Goal: Task Accomplishment & Management: Manage account settings

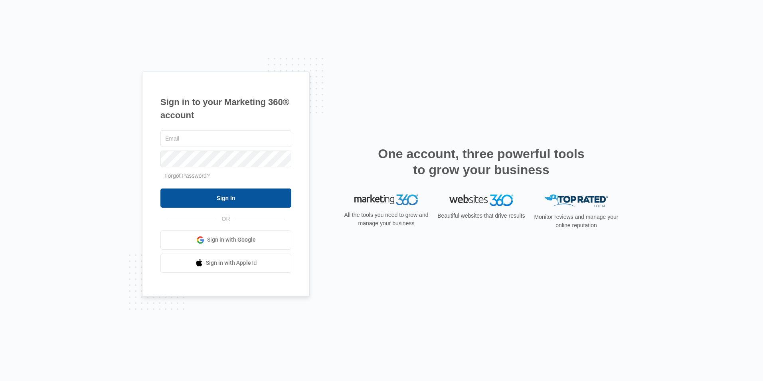
type input "[EMAIL_ADDRESS][DOMAIN_NAME]"
click at [189, 195] on input "Sign In" at bounding box center [225, 197] width 131 height 19
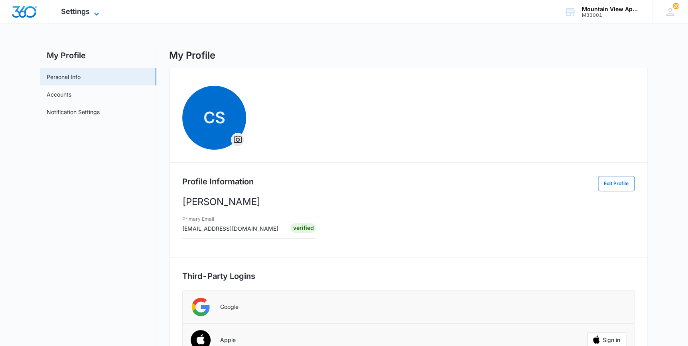
click at [83, 12] on span "Settings" at bounding box center [75, 11] width 29 height 8
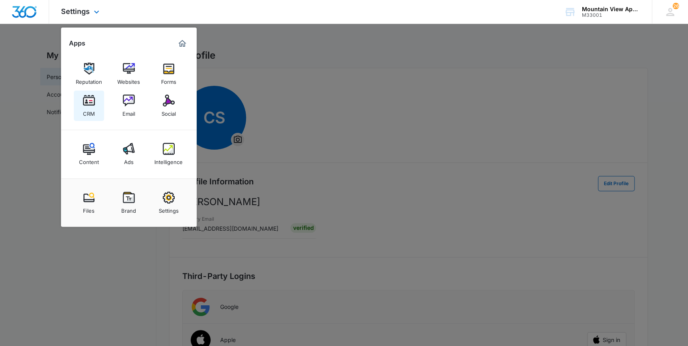
click at [91, 106] on img at bounding box center [89, 101] width 12 height 12
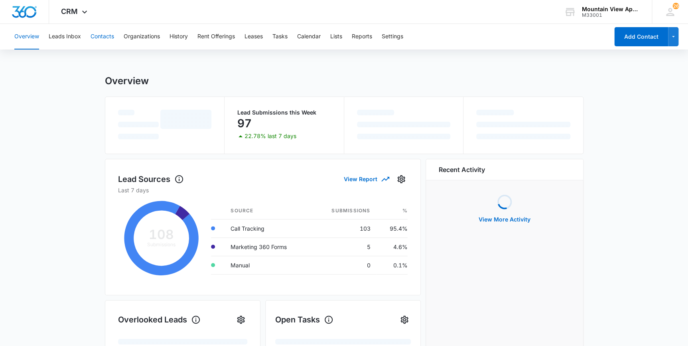
click at [111, 36] on button "Contacts" at bounding box center [103, 37] width 24 height 26
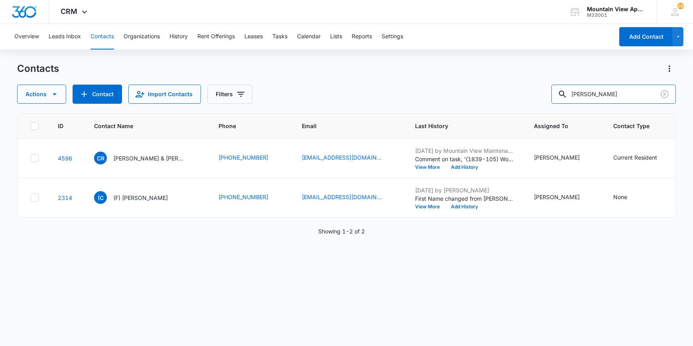
drag, startPoint x: 601, startPoint y: 95, endPoint x: 559, endPoint y: 108, distance: 43.7
click at [560, 108] on div "Contacts Actions Contact Import Contacts Filters [PERSON_NAME] ID Contact Name …" at bounding box center [346, 203] width 659 height 283
type input "[PERSON_NAME]"
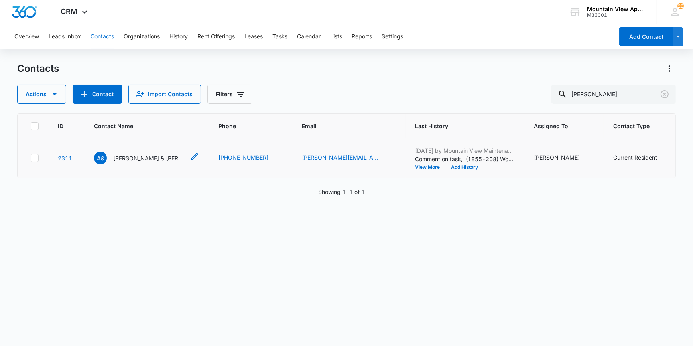
click at [148, 156] on p "[PERSON_NAME] & [PERSON_NAME]" at bounding box center [149, 158] width 72 height 8
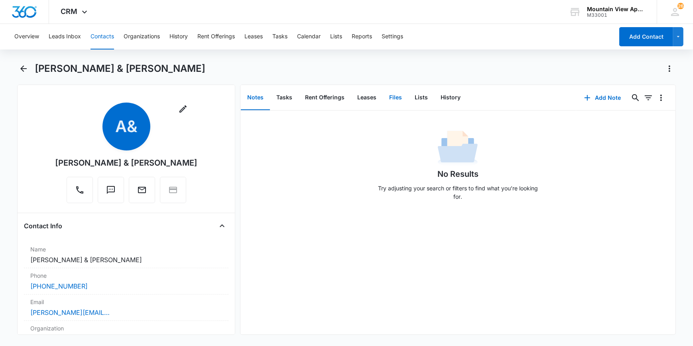
click at [401, 97] on button "Files" at bounding box center [396, 97] width 26 height 25
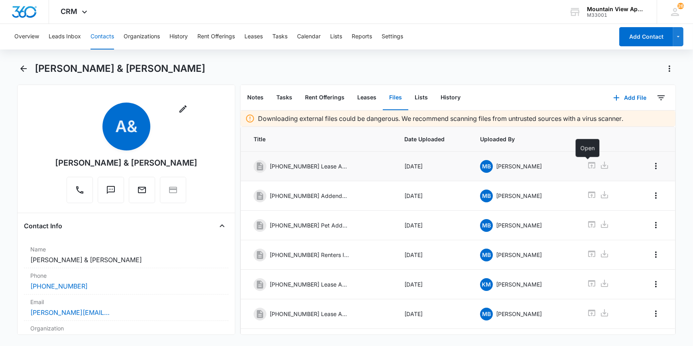
click at [588, 164] on icon at bounding box center [592, 165] width 10 height 10
